Goal: Navigation & Orientation: Find specific page/section

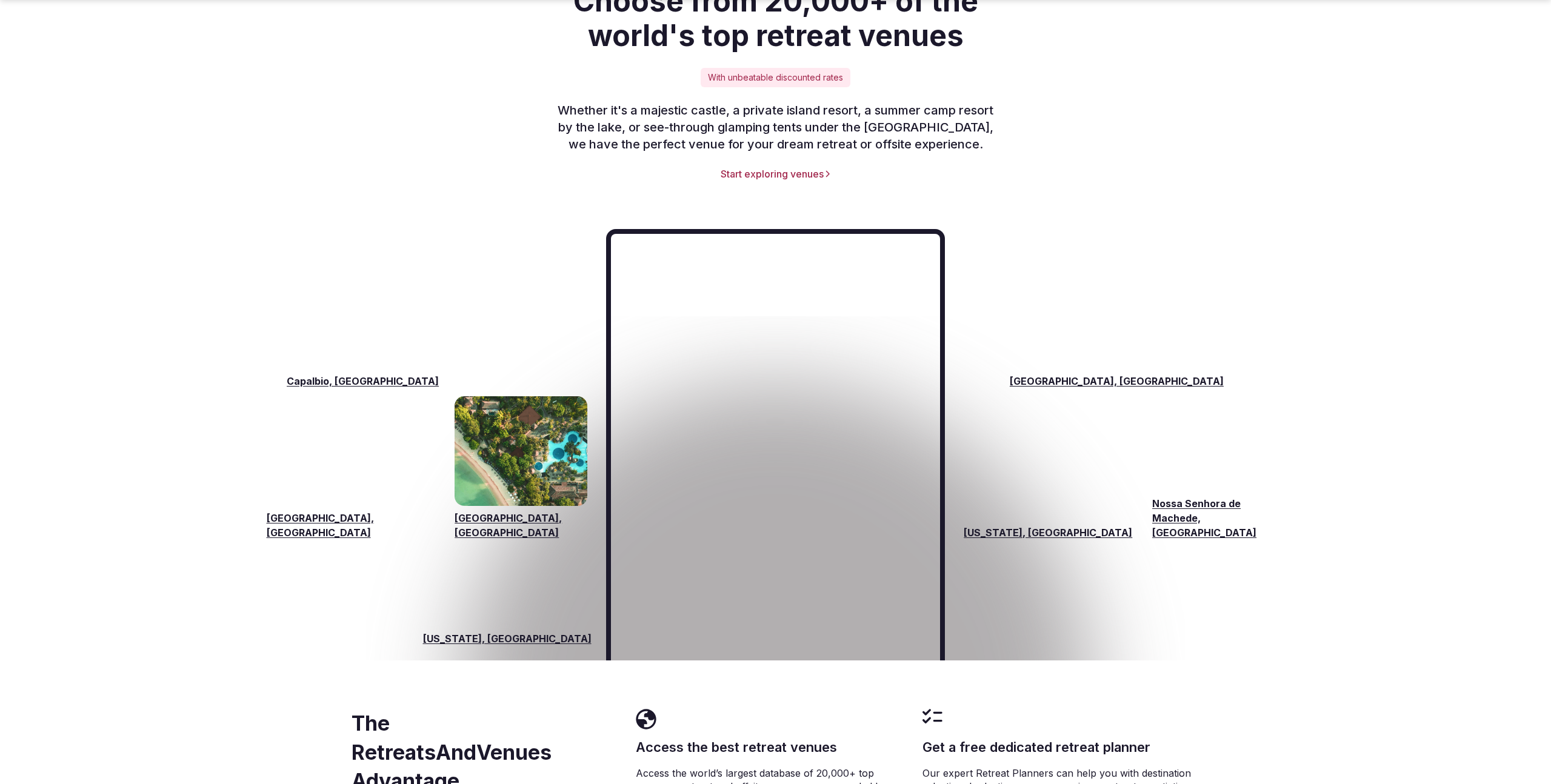
scroll to position [1668, 0]
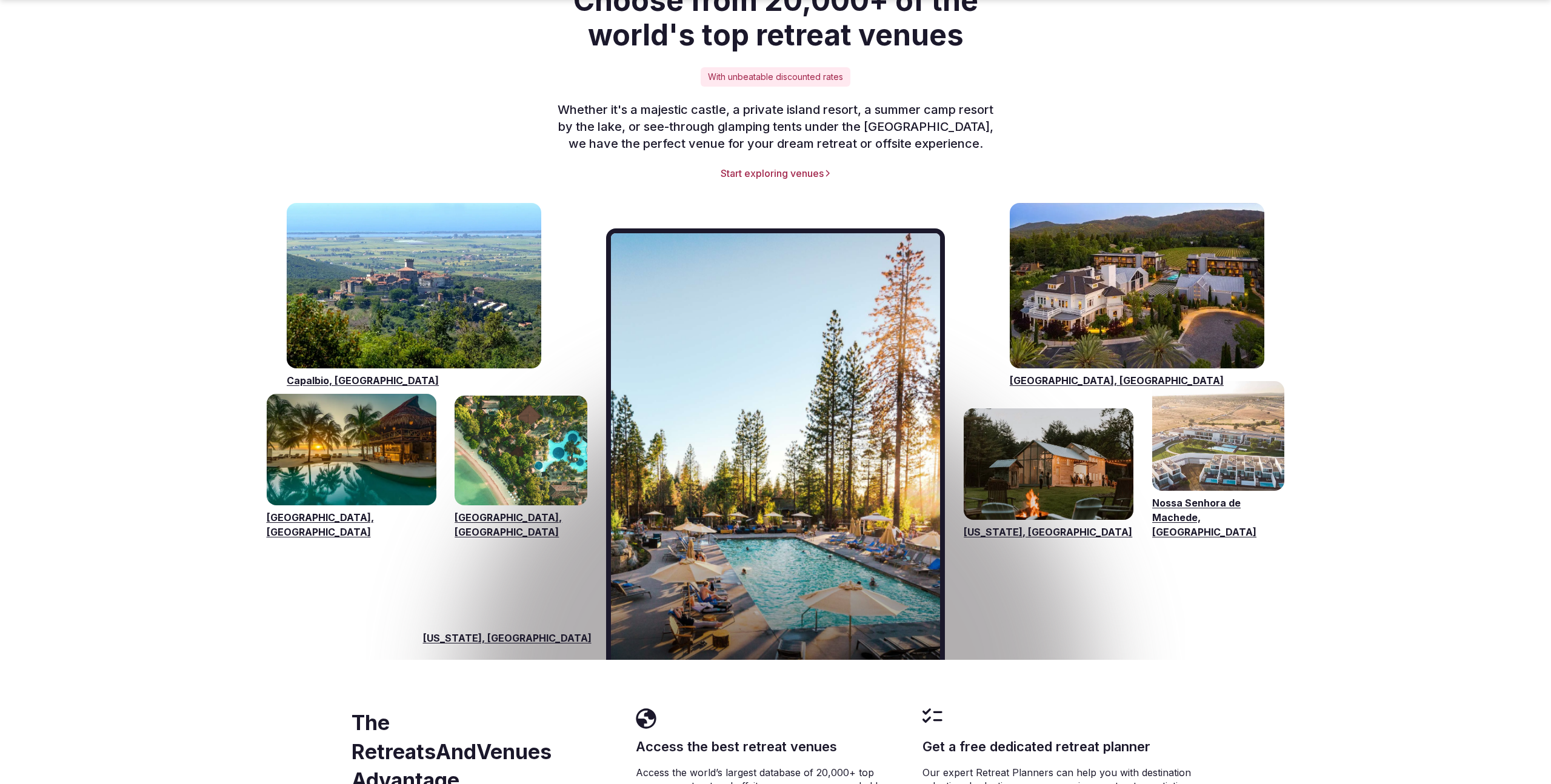
click at [476, 510] on link "[GEOGRAPHIC_DATA], [GEOGRAPHIC_DATA]" at bounding box center [520, 525] width 132 height 29
